Goal: Information Seeking & Learning: Learn about a topic

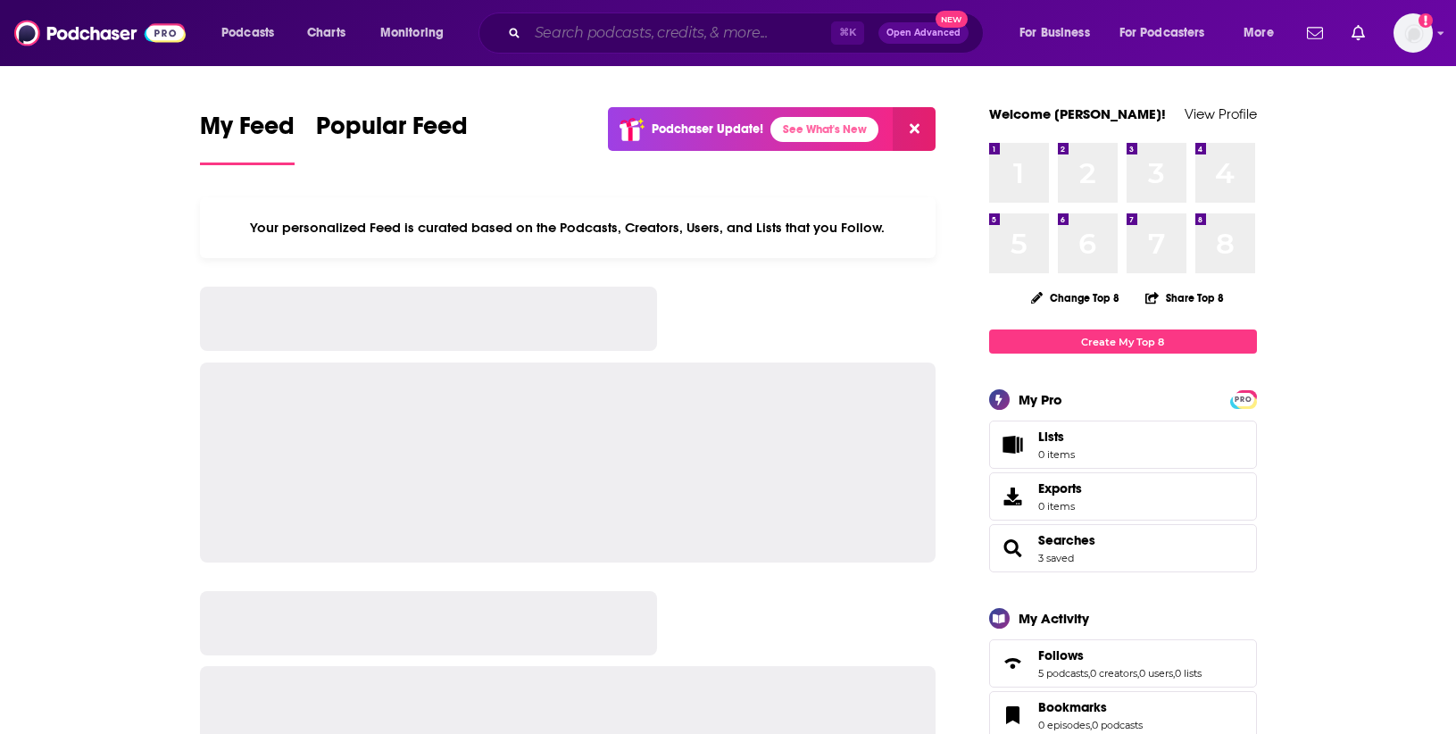
click at [690, 28] on input "Search podcasts, credits, & more..." at bounding box center [680, 33] width 304 height 29
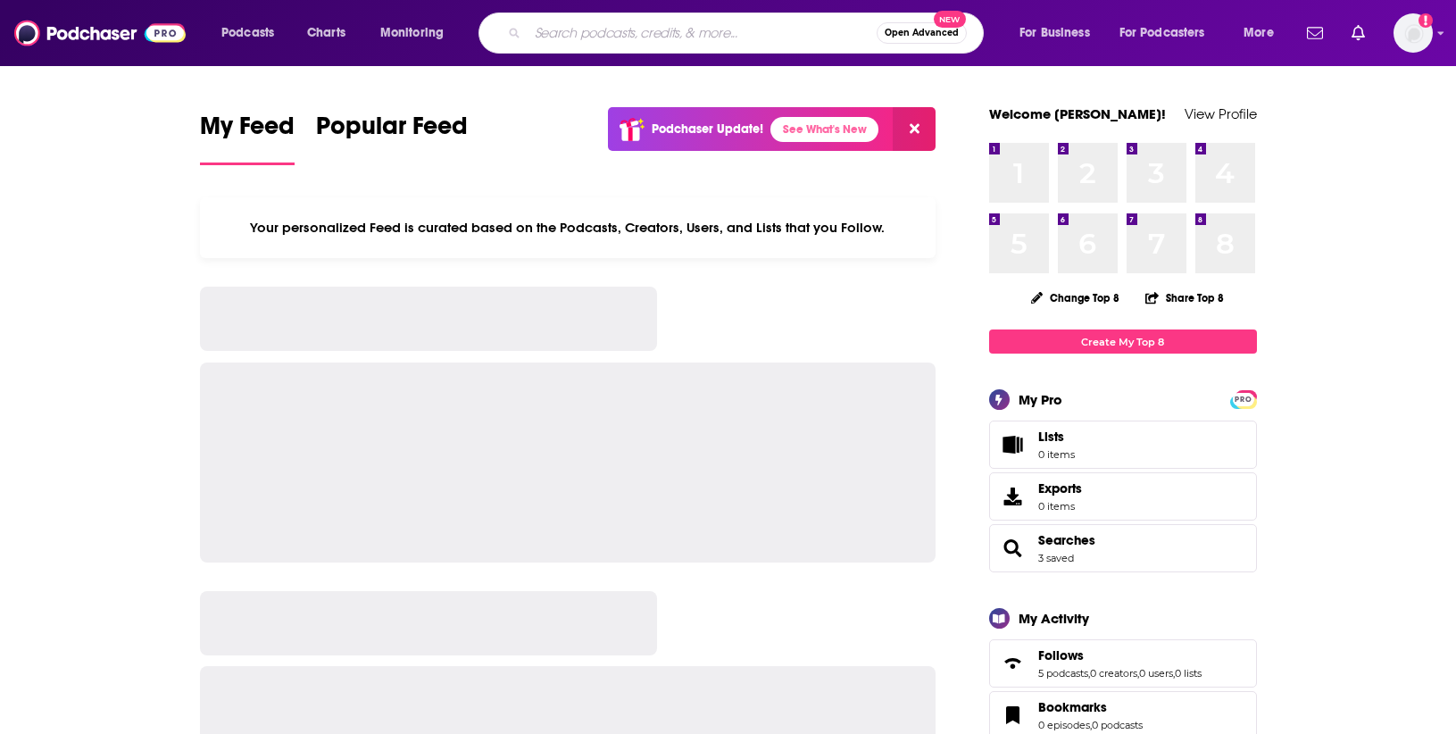
paste input "What The Actual Fork"
type input "What The Actual Fork"
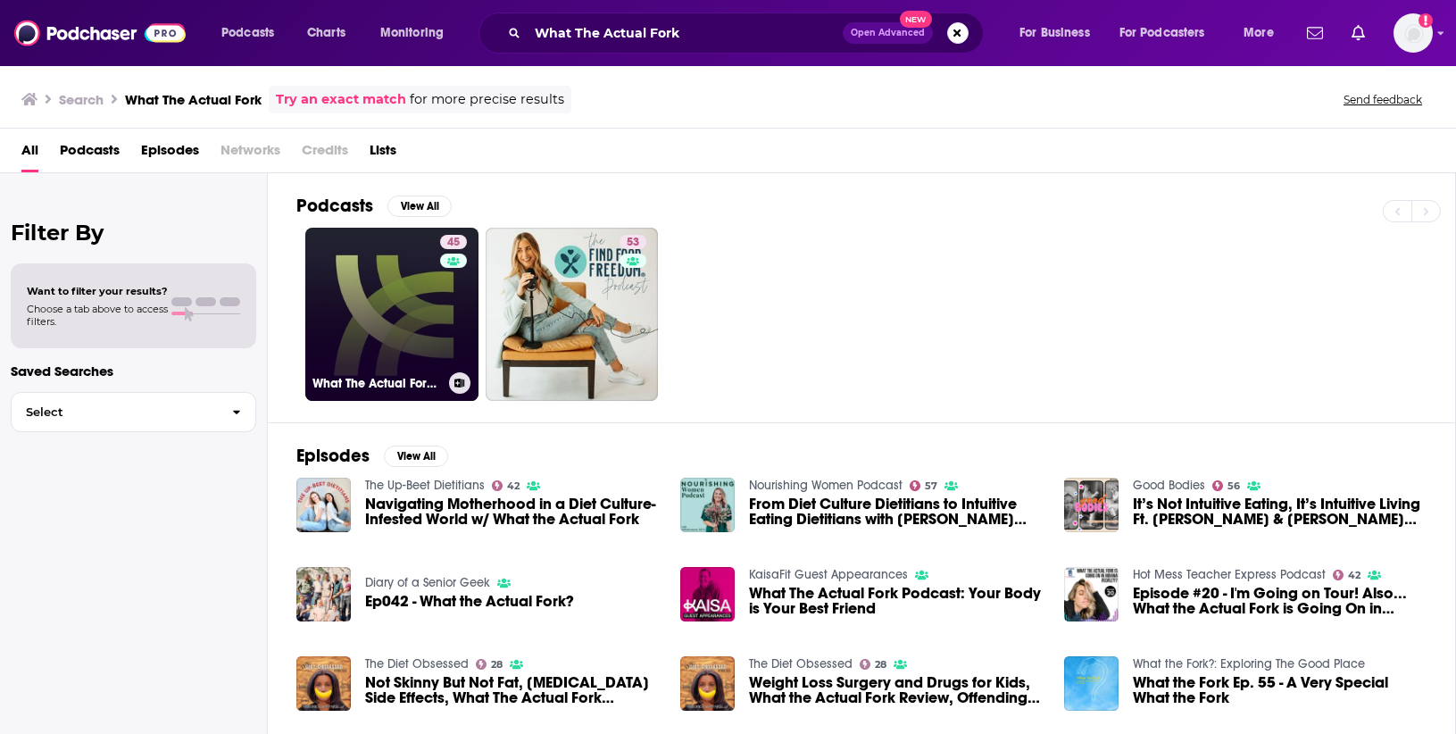
click at [358, 304] on link "45 What The Actual Fork Podcast" at bounding box center [391, 314] width 173 height 173
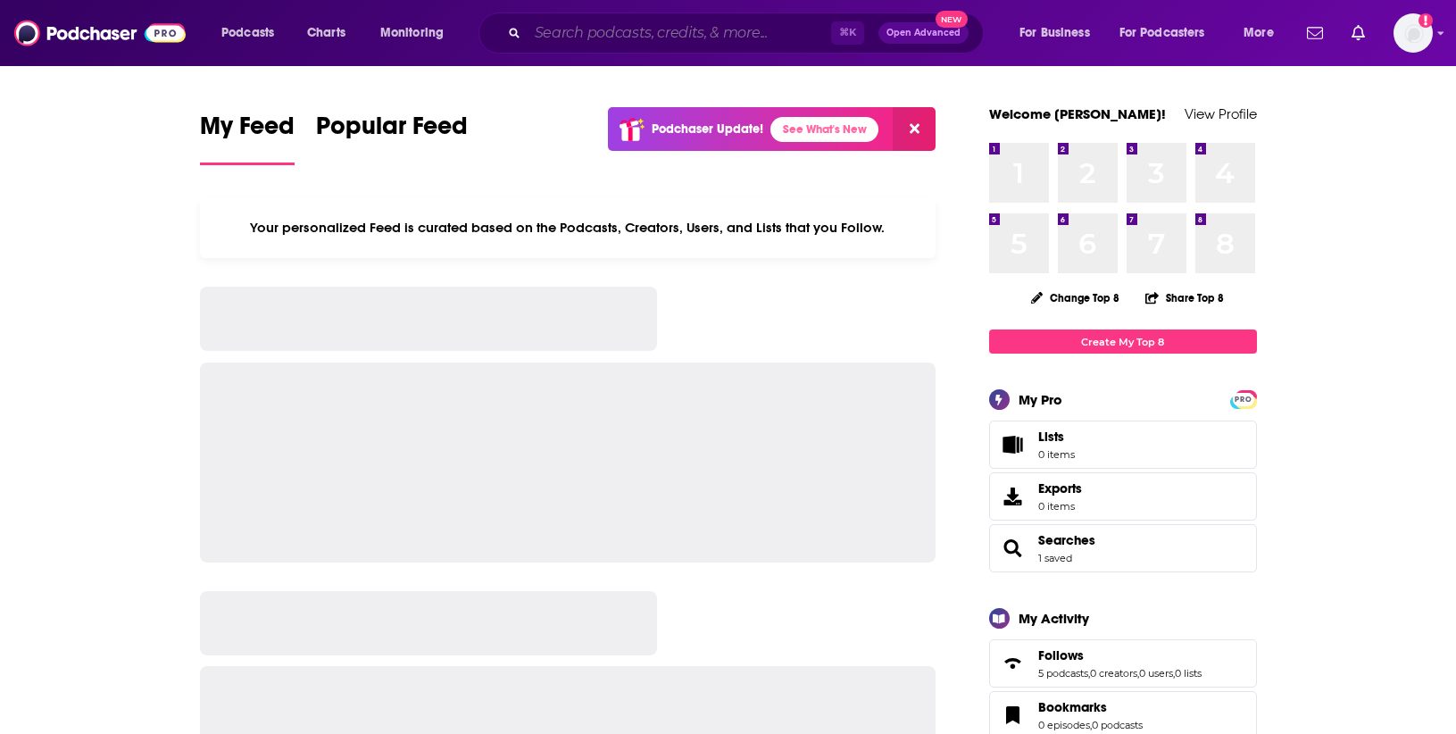
click at [728, 26] on input "Search podcasts, credits, & more..." at bounding box center [680, 33] width 304 height 29
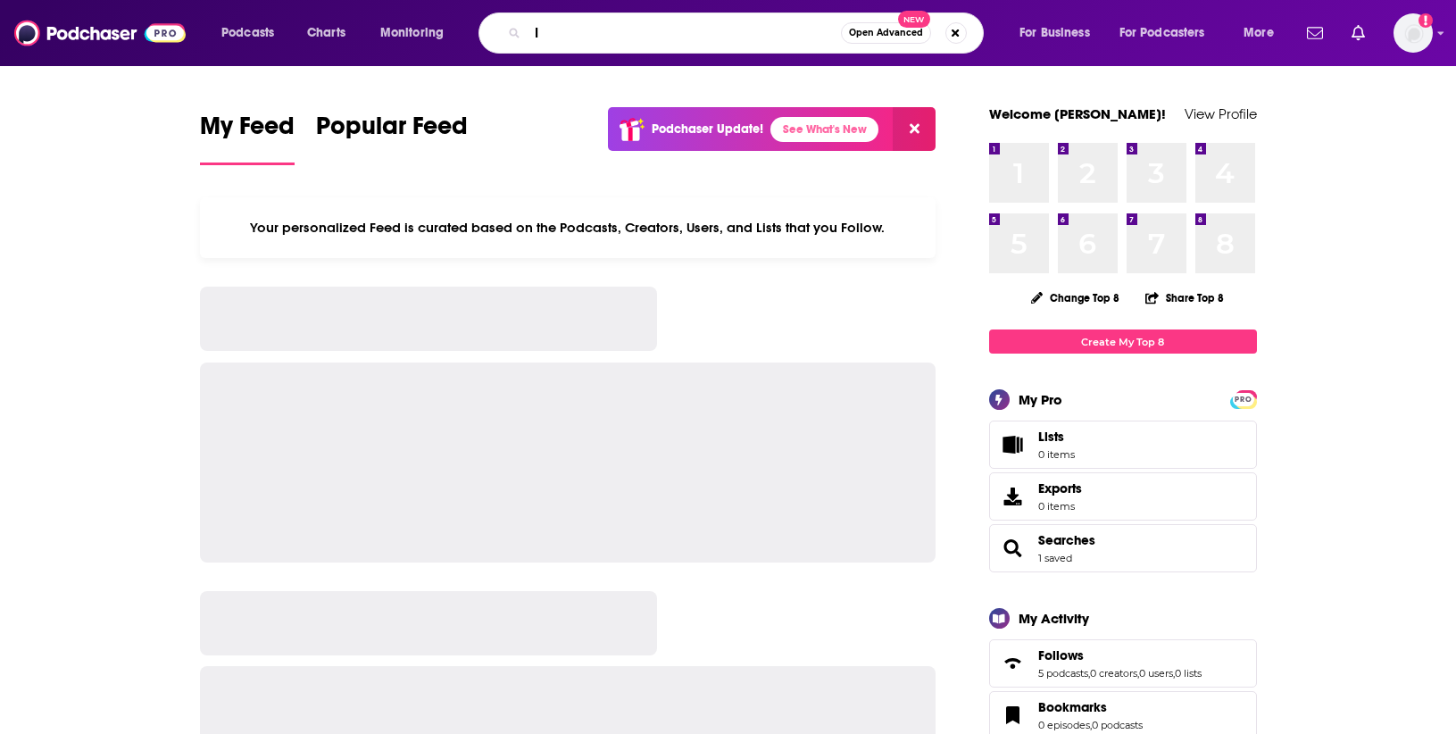
type input "li"
